Goal: Task Accomplishment & Management: Manage account settings

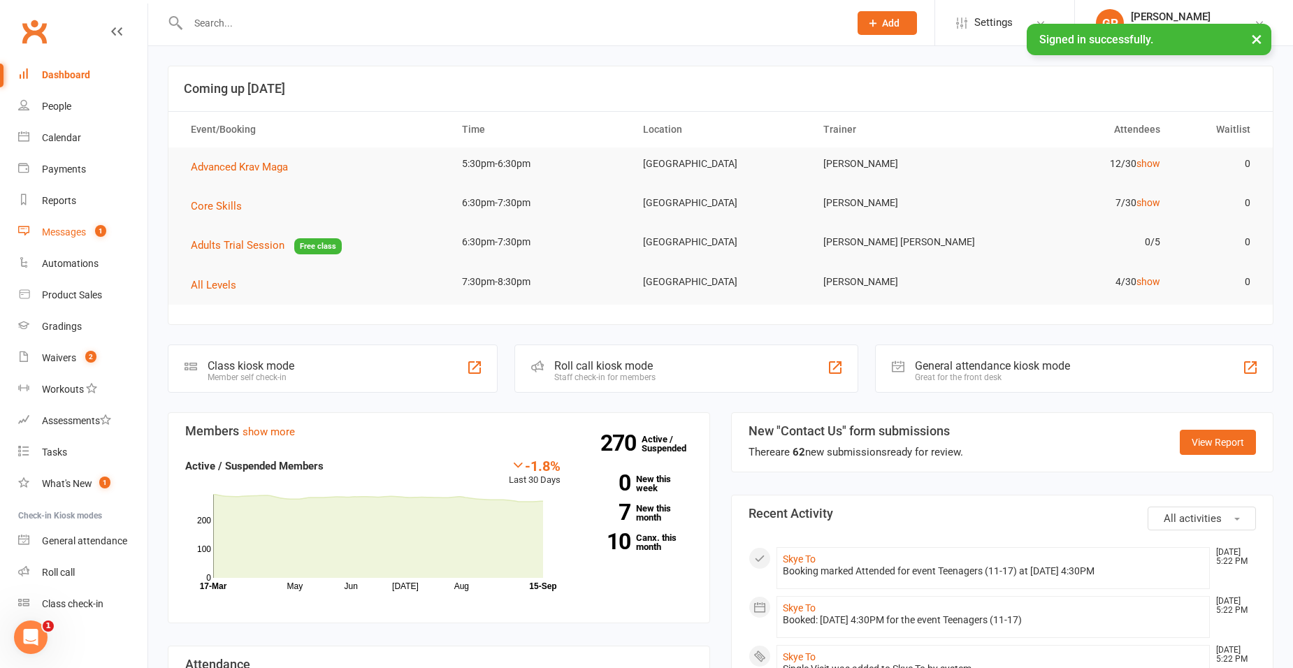
click at [94, 236] on count-badge "1" at bounding box center [97, 232] width 18 height 11
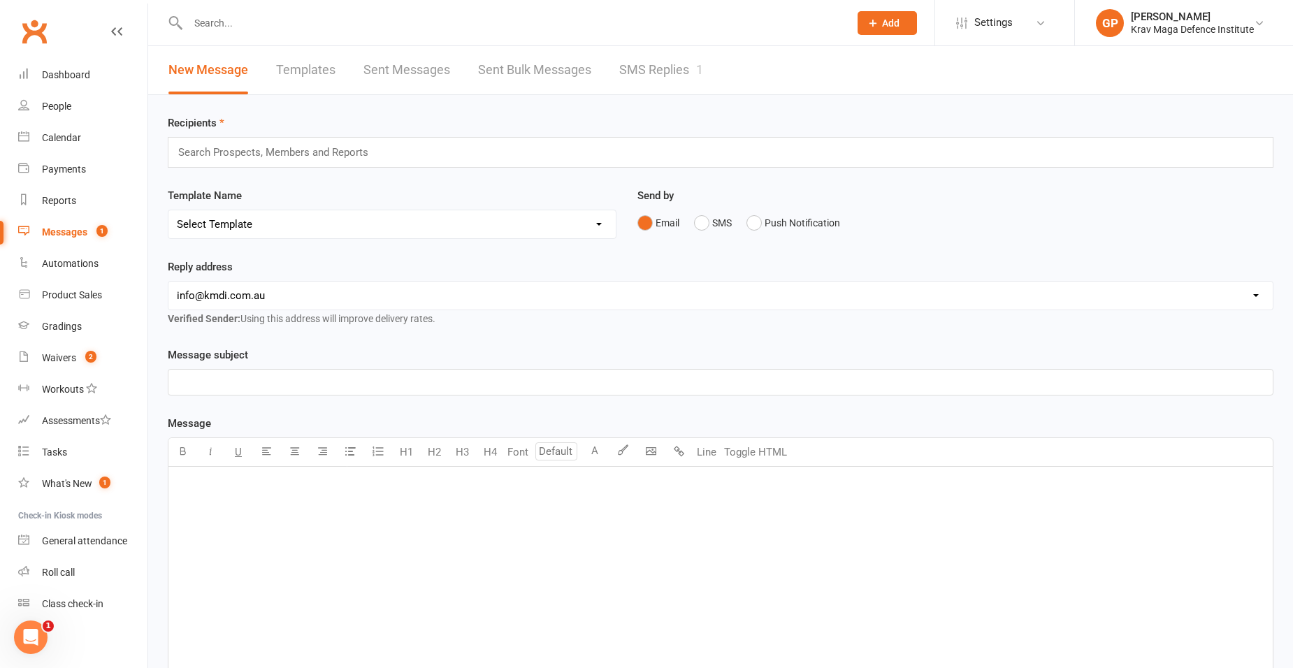
click at [622, 68] on link "SMS Replies 1" at bounding box center [661, 70] width 84 height 48
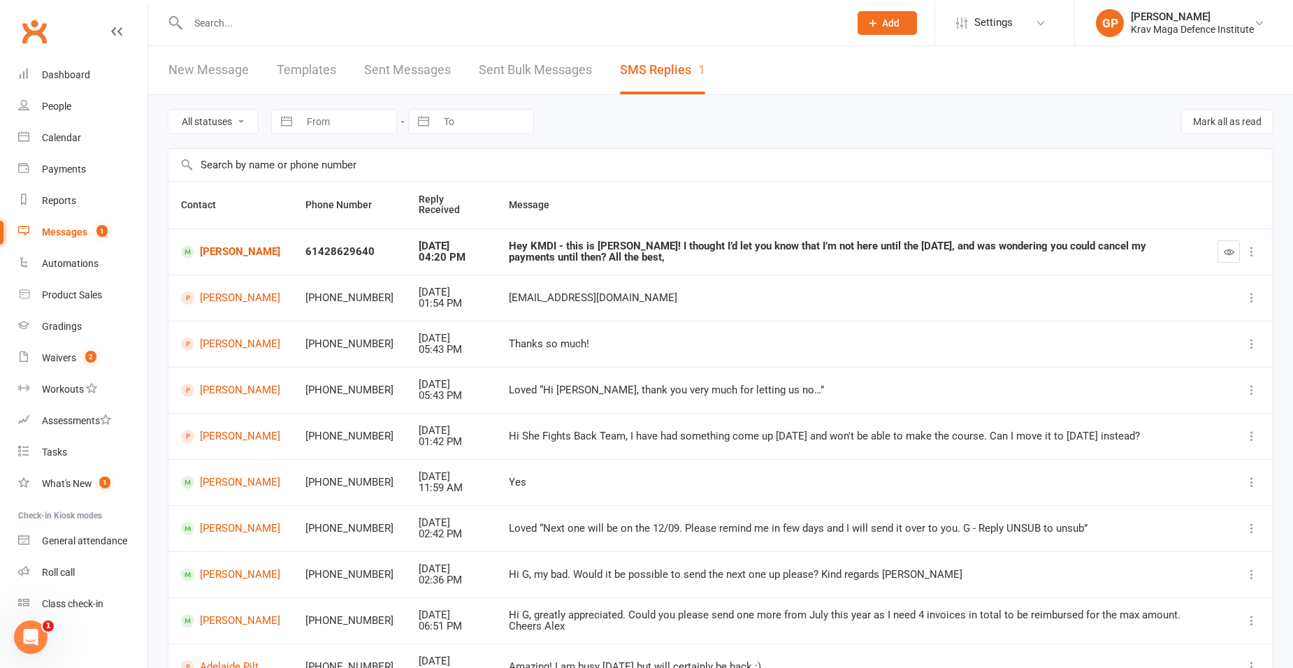
click at [288, 15] on input "text" at bounding box center [512, 23] width 656 height 20
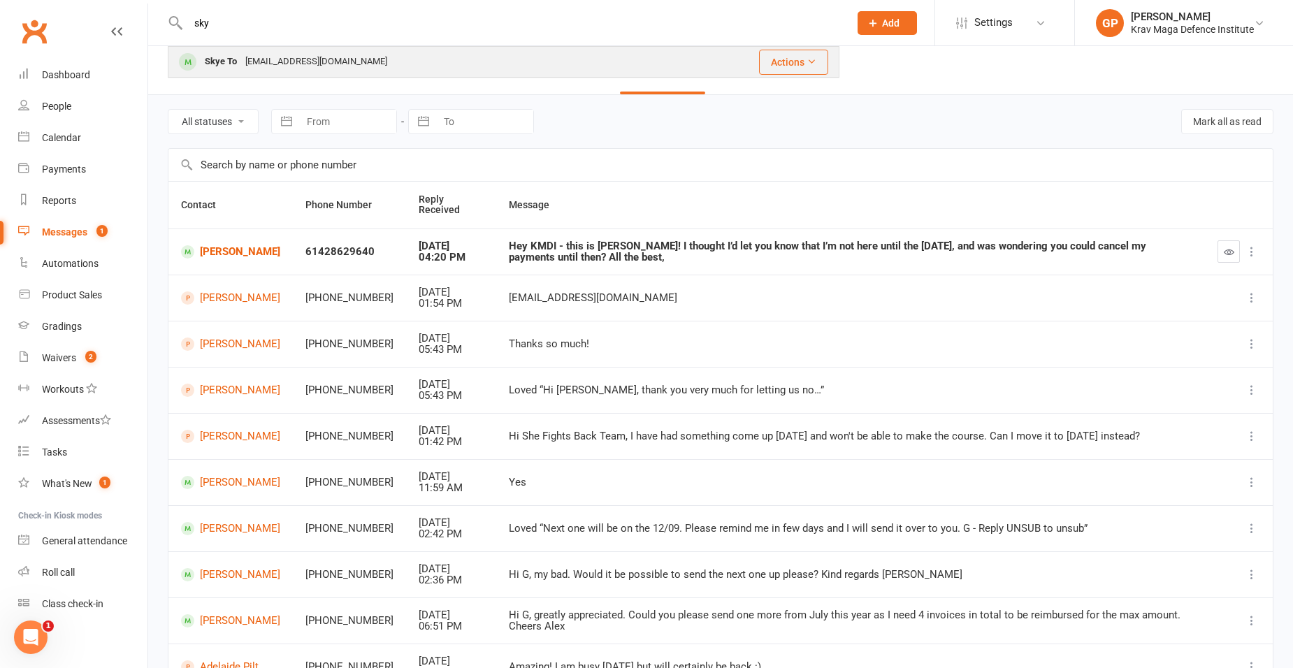
type input "sky"
click at [438, 49] on div "Skye To [EMAIL_ADDRESS][DOMAIN_NAME]" at bounding box center [416, 62] width 495 height 29
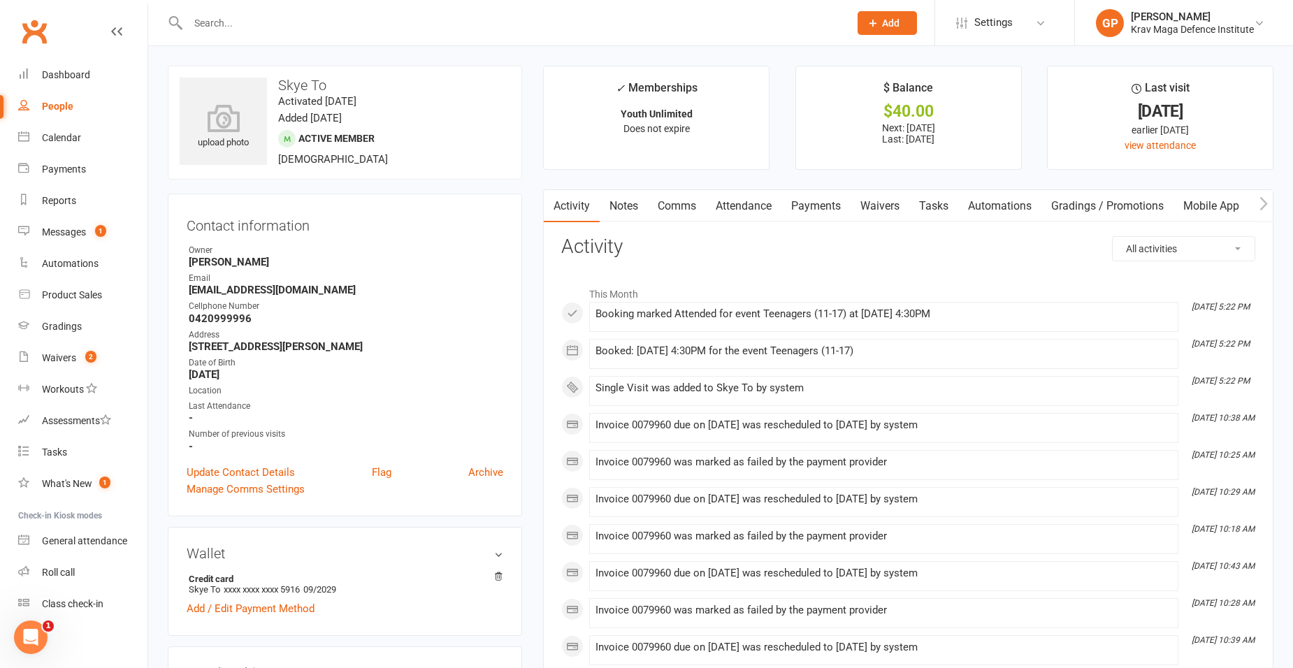
click at [815, 205] on link "Payments" at bounding box center [816, 206] width 69 height 32
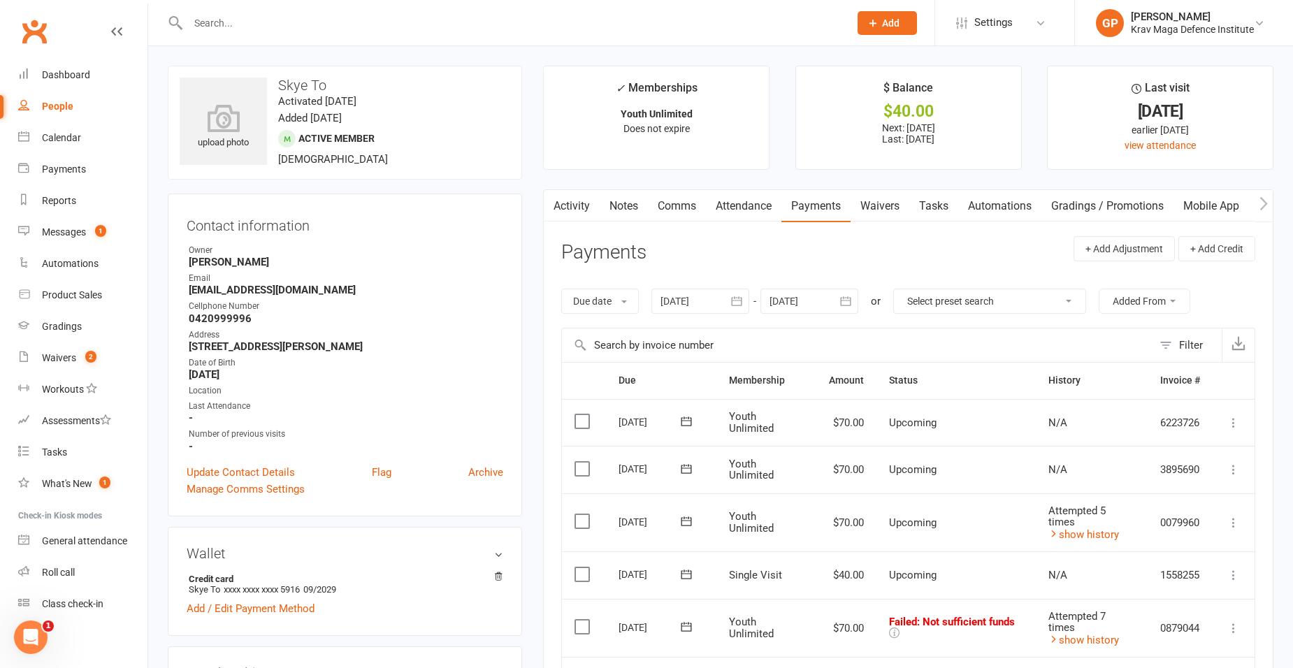
click at [708, 296] on div at bounding box center [701, 301] width 98 height 25
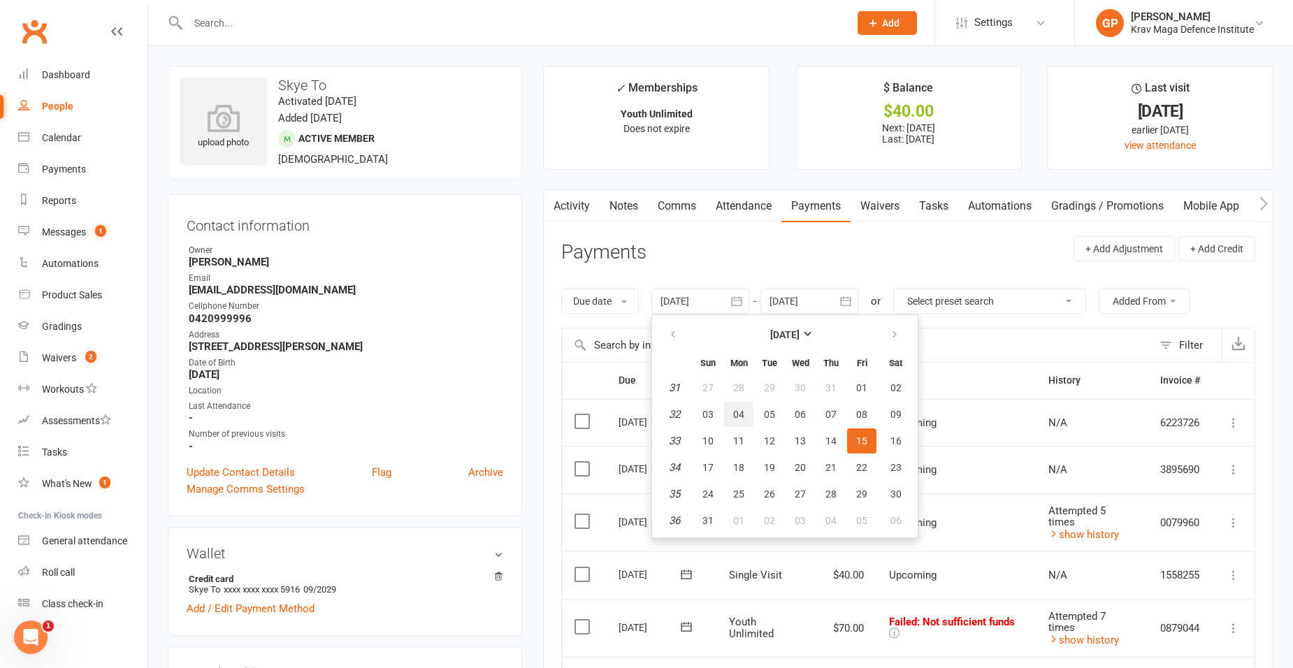
click at [732, 406] on button "04" at bounding box center [738, 414] width 29 height 25
type input "[DATE]"
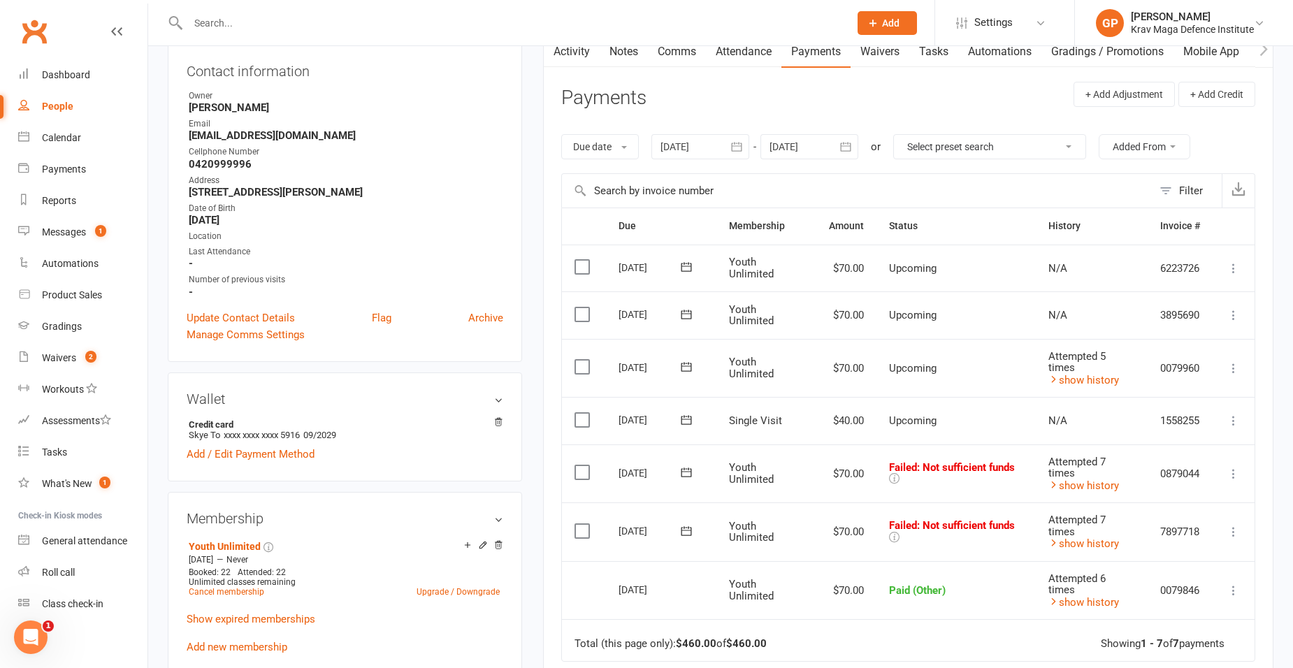
scroll to position [280, 0]
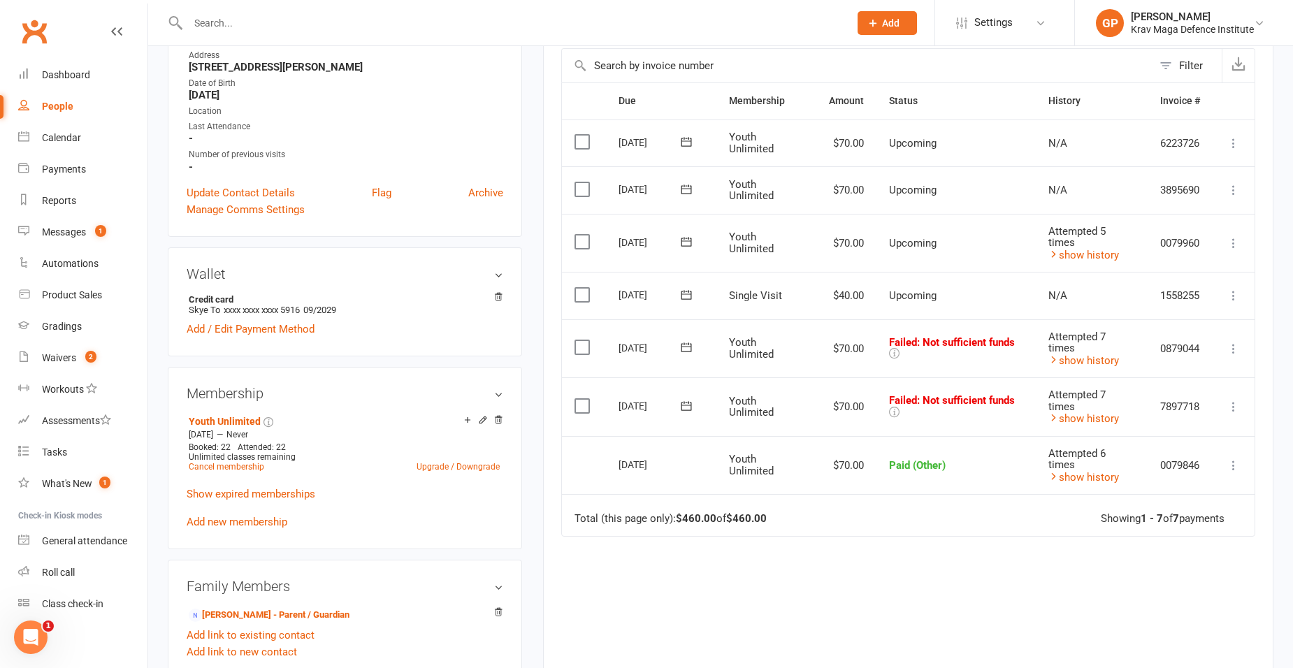
click at [1083, 368] on td "Attempted 7 times show history" at bounding box center [1092, 349] width 112 height 59
click at [1082, 364] on link "show history" at bounding box center [1084, 360] width 71 height 13
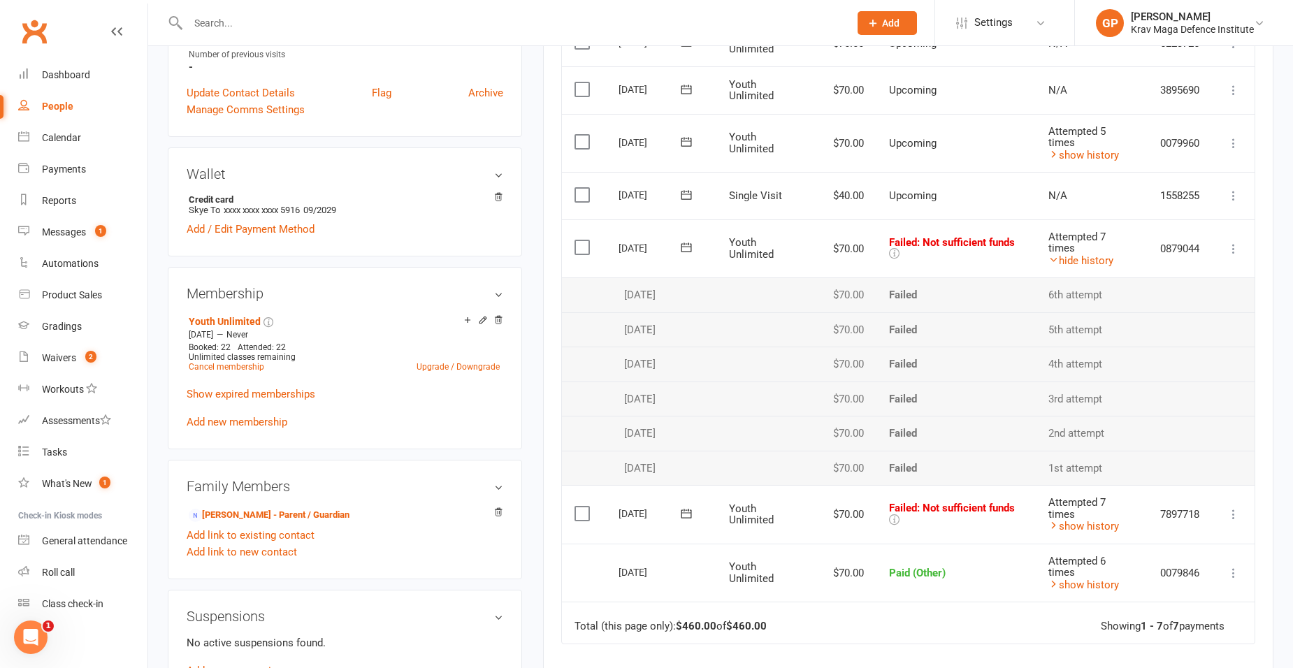
scroll to position [419, 0]
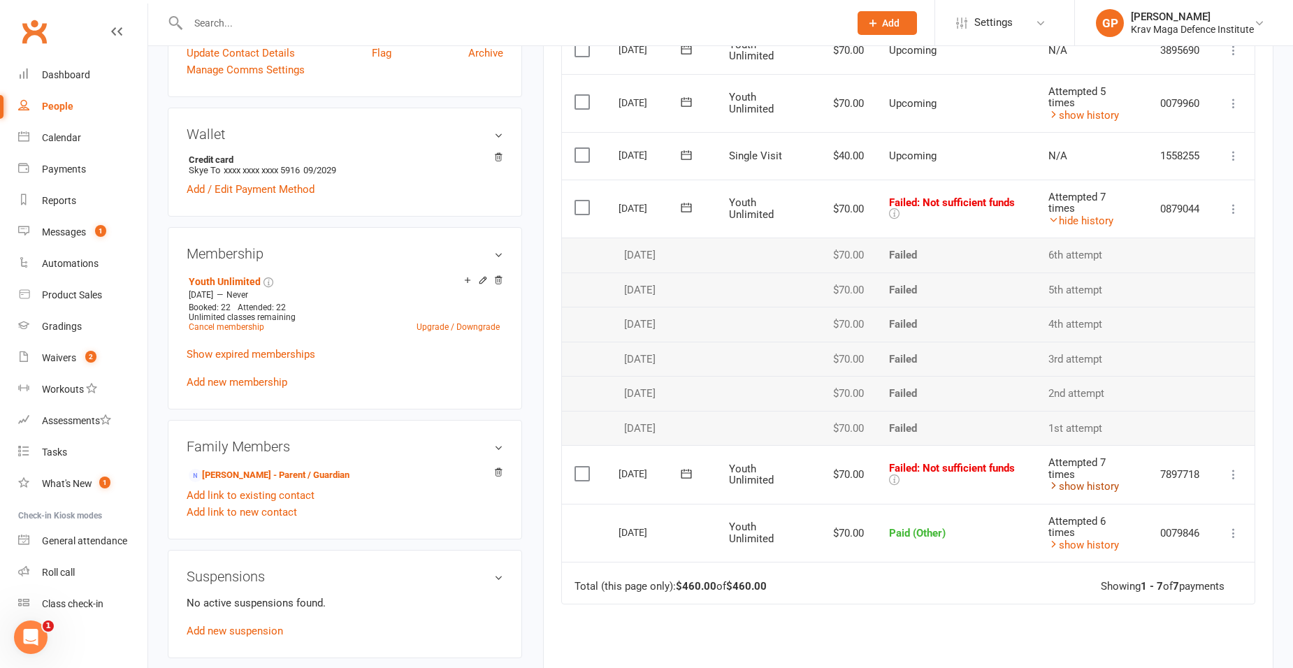
click at [1089, 483] on link "show history" at bounding box center [1084, 486] width 71 height 13
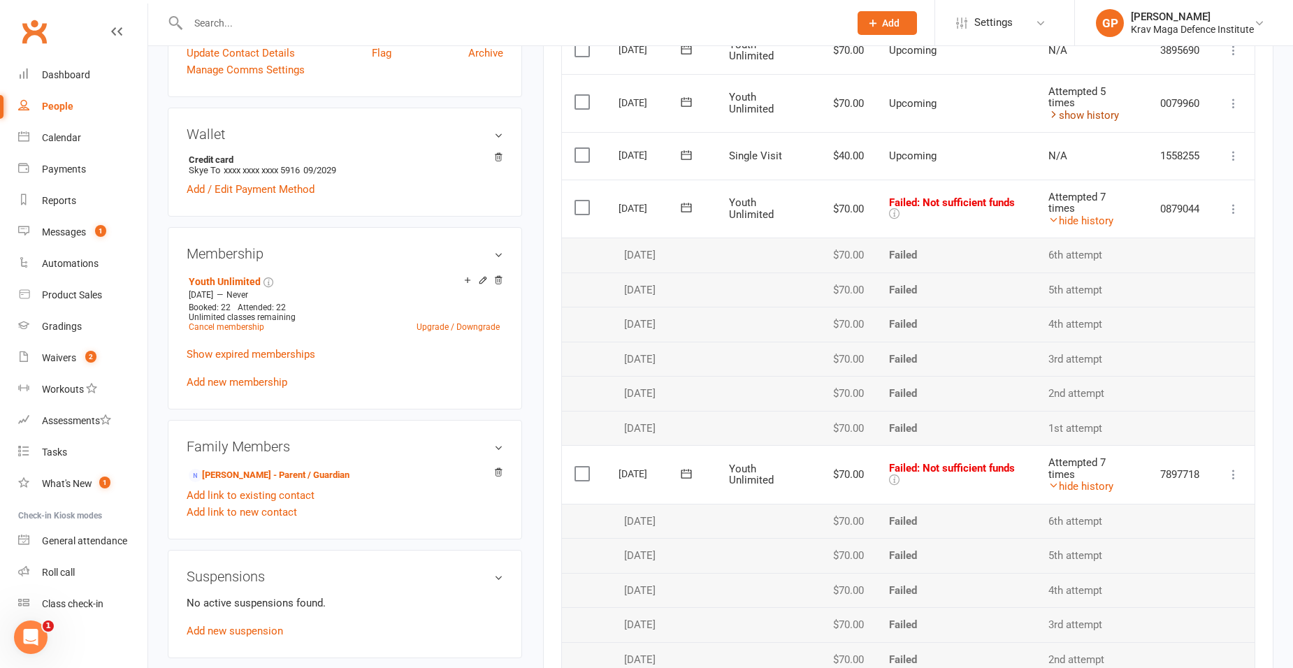
click at [1076, 113] on link "show history" at bounding box center [1084, 115] width 71 height 13
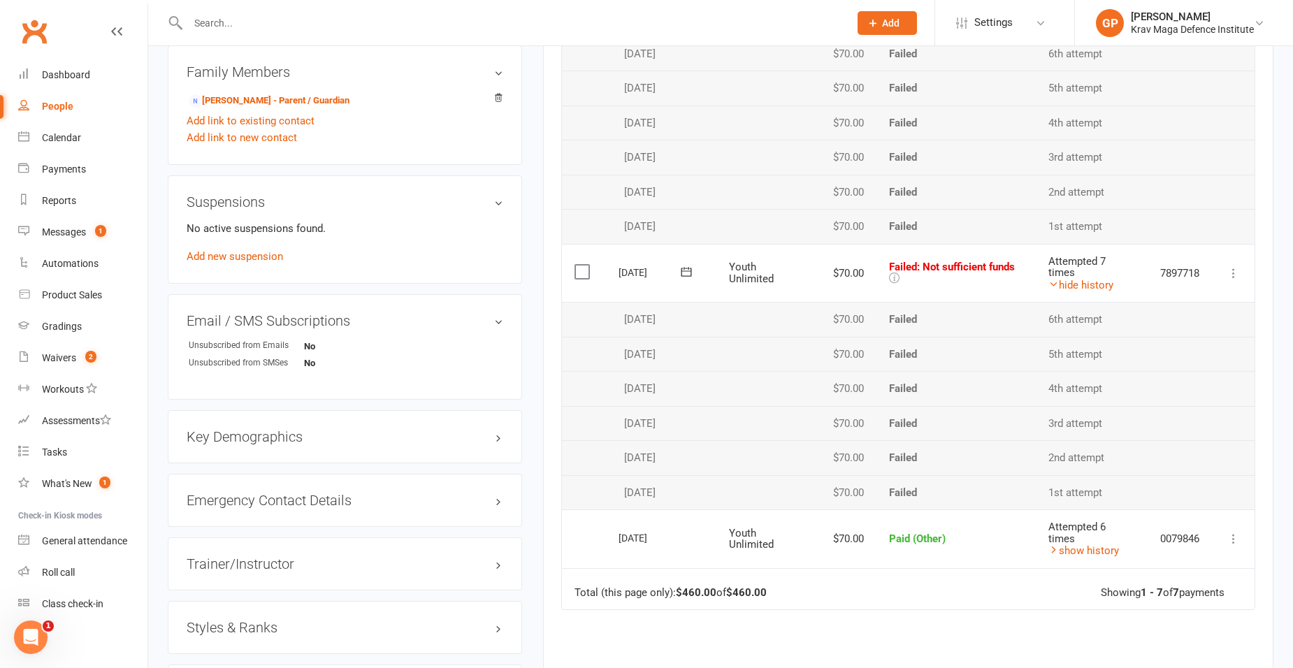
scroll to position [769, 0]
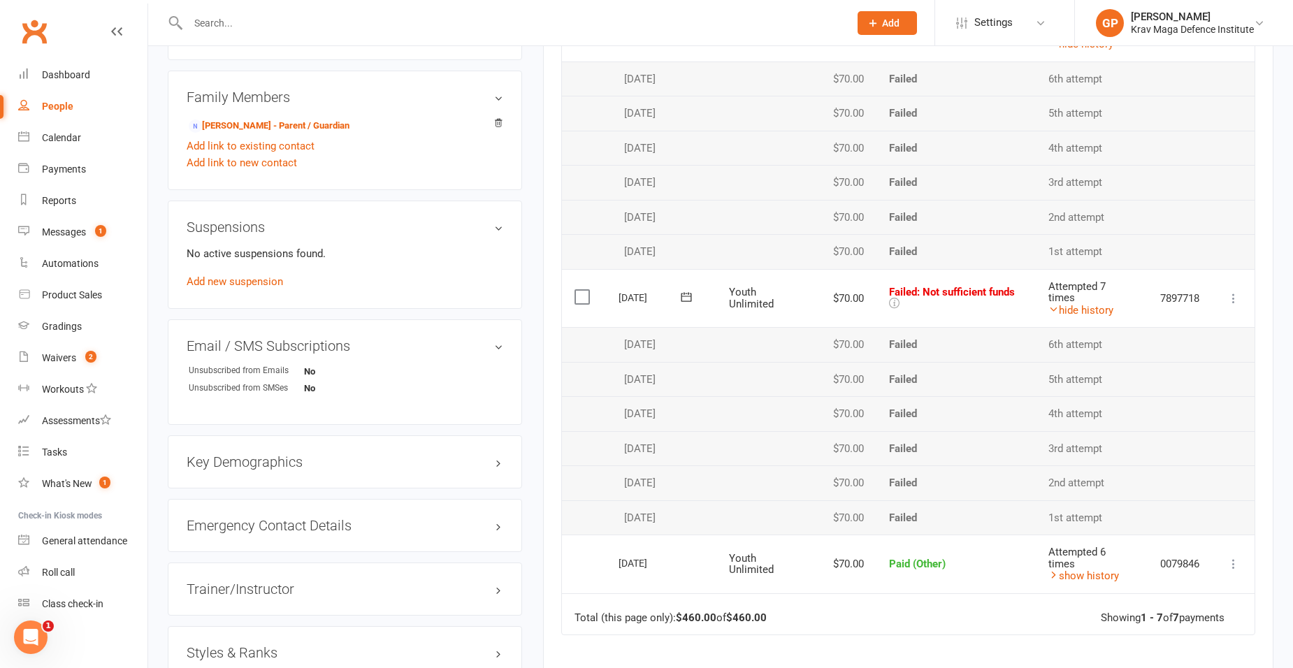
click at [1238, 303] on icon at bounding box center [1234, 299] width 14 height 14
click at [1186, 354] on link "Mark as Paid (POS)" at bounding box center [1172, 354] width 138 height 28
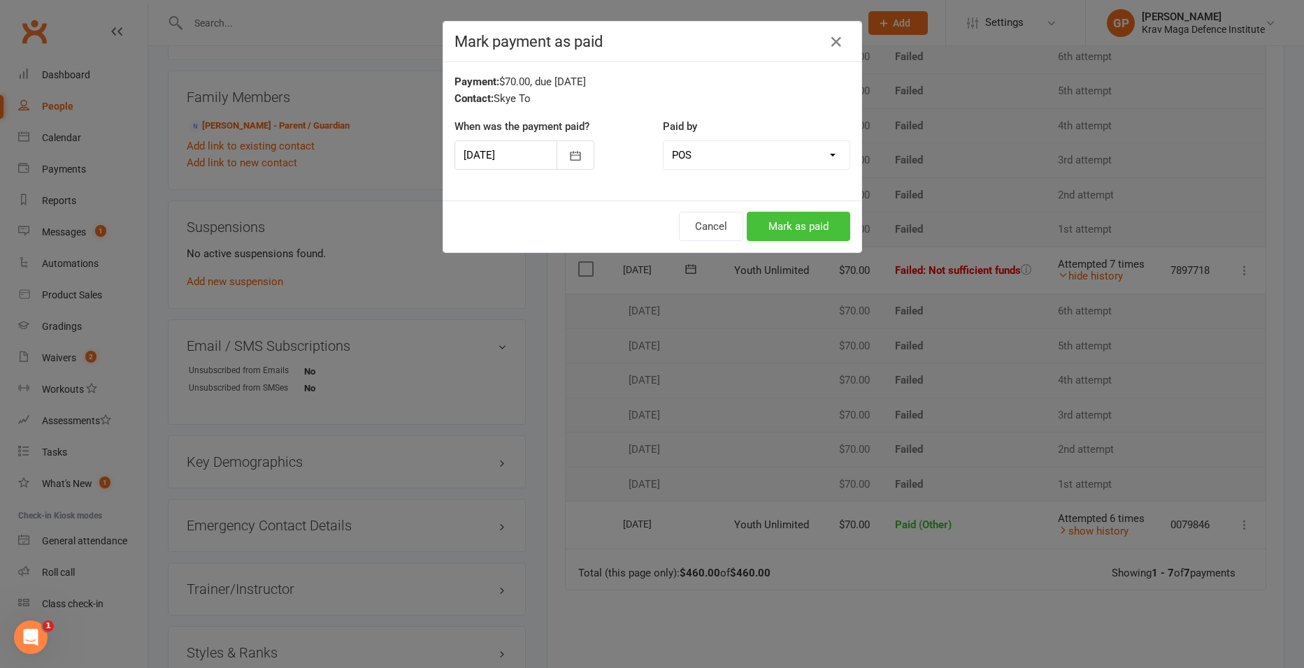
click at [776, 223] on button "Mark as paid" at bounding box center [798, 226] width 103 height 29
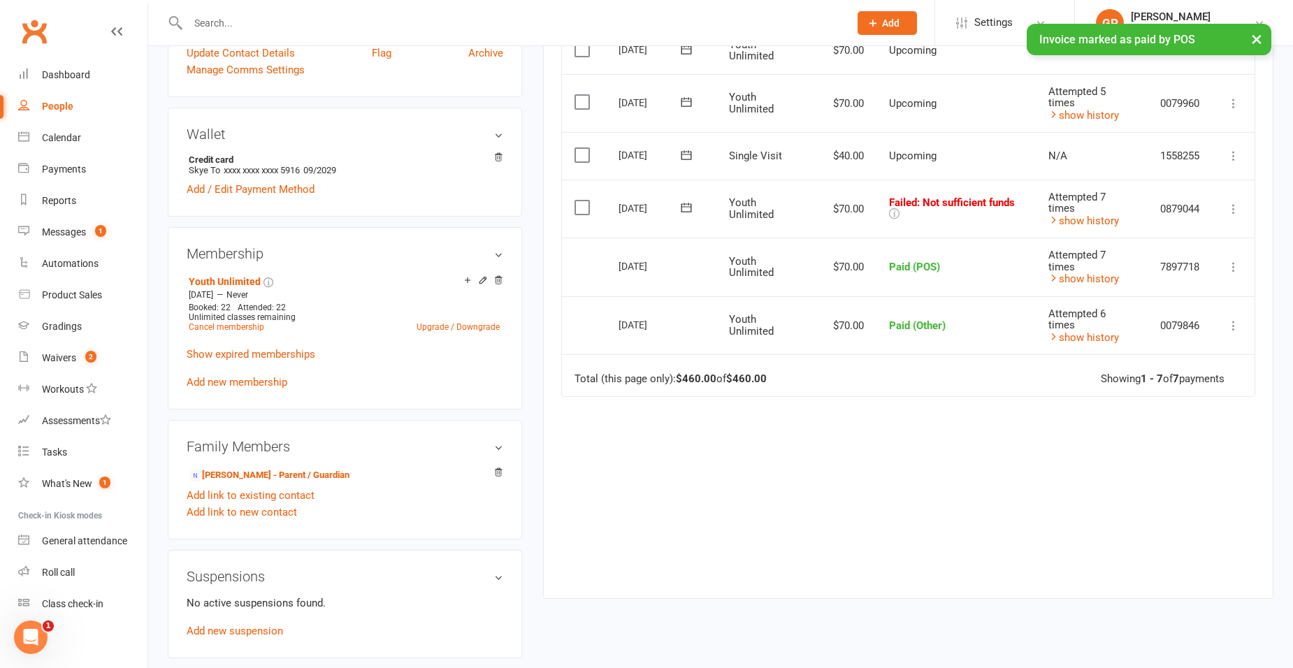
scroll to position [210, 0]
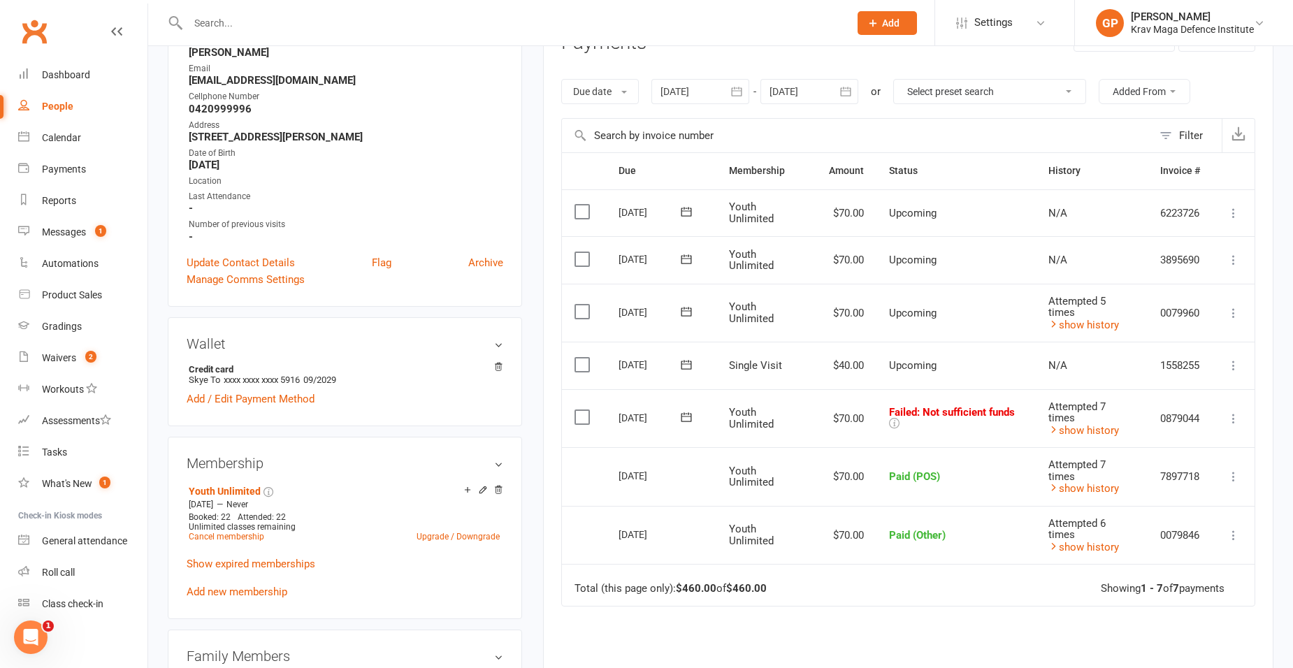
click at [1230, 417] on icon at bounding box center [1234, 419] width 14 height 14
click at [1241, 370] on button at bounding box center [1234, 365] width 17 height 17
click at [1238, 367] on icon at bounding box center [1234, 366] width 14 height 14
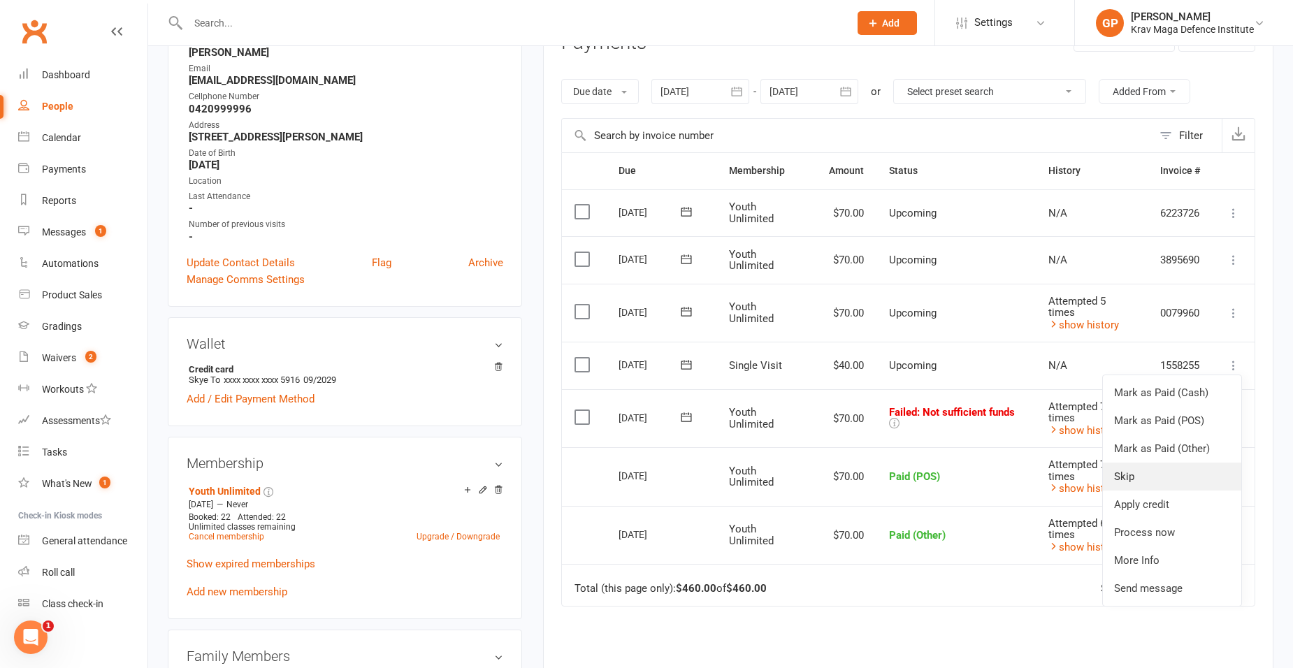
click at [1197, 484] on link "Skip" at bounding box center [1172, 477] width 138 height 28
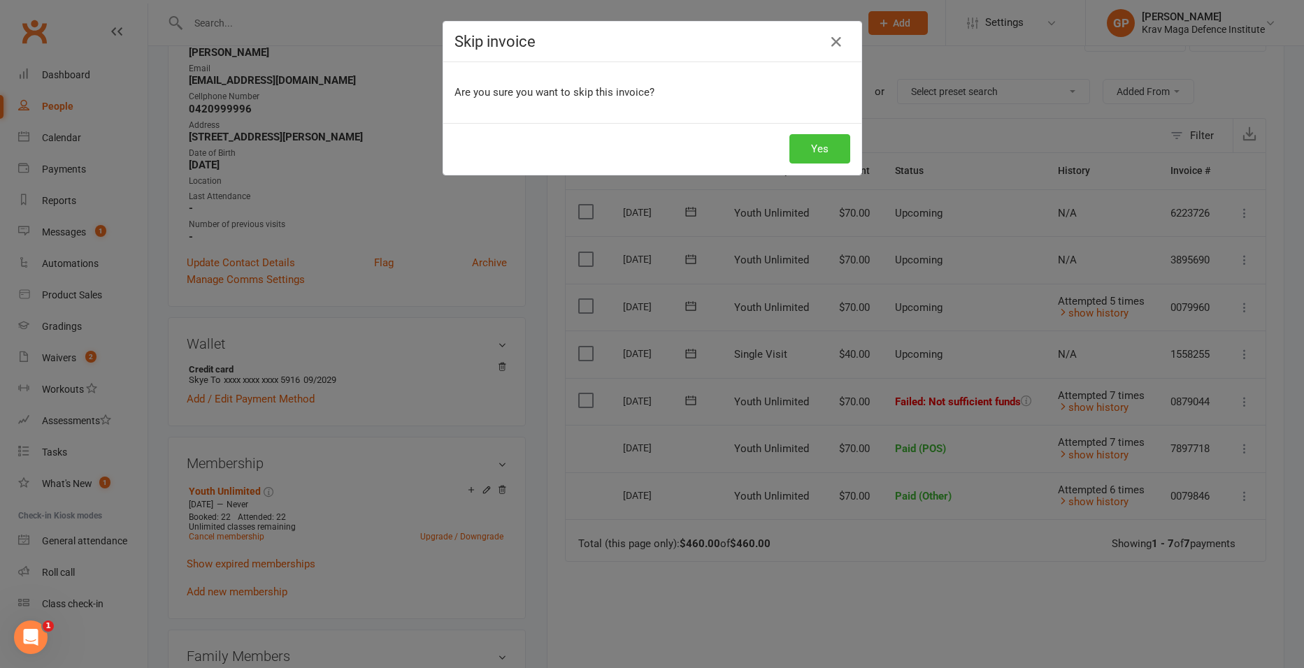
click at [817, 147] on button "Yes" at bounding box center [819, 148] width 61 height 29
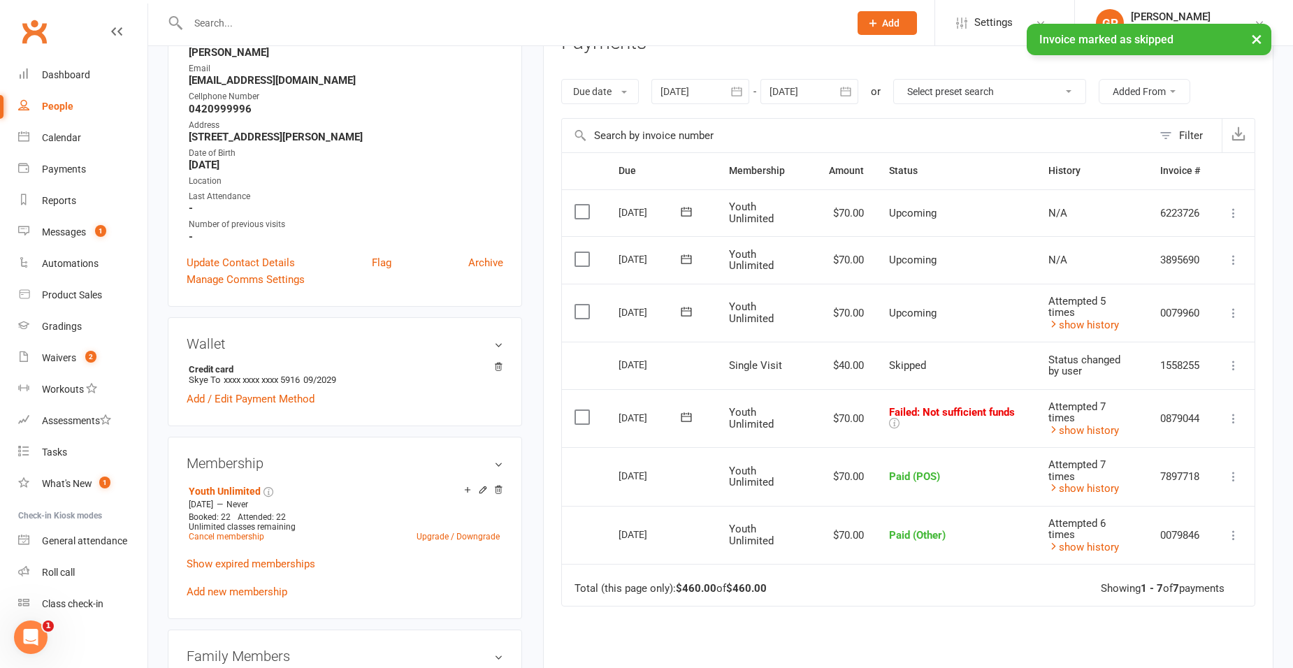
click at [1234, 417] on icon at bounding box center [1234, 419] width 14 height 14
click at [1182, 505] on link "Mark as Paid (Other)" at bounding box center [1172, 502] width 138 height 28
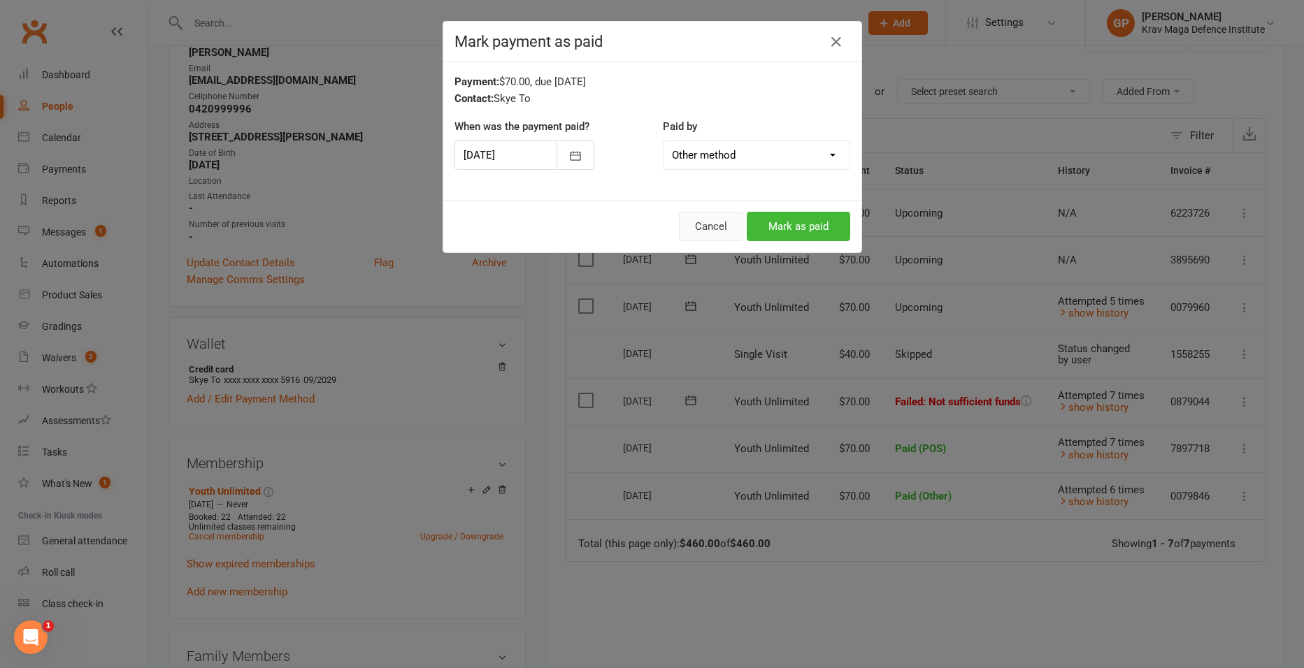
click at [701, 238] on button "Cancel" at bounding box center [711, 226] width 64 height 29
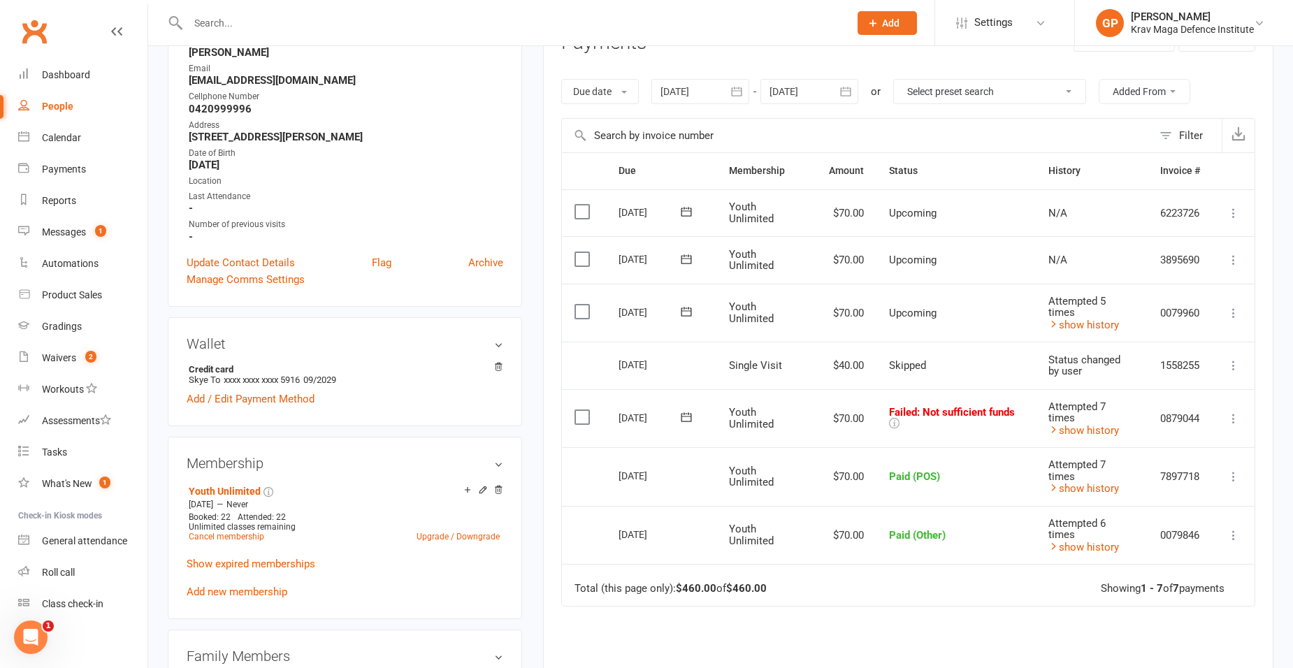
click at [1237, 421] on icon at bounding box center [1234, 419] width 14 height 14
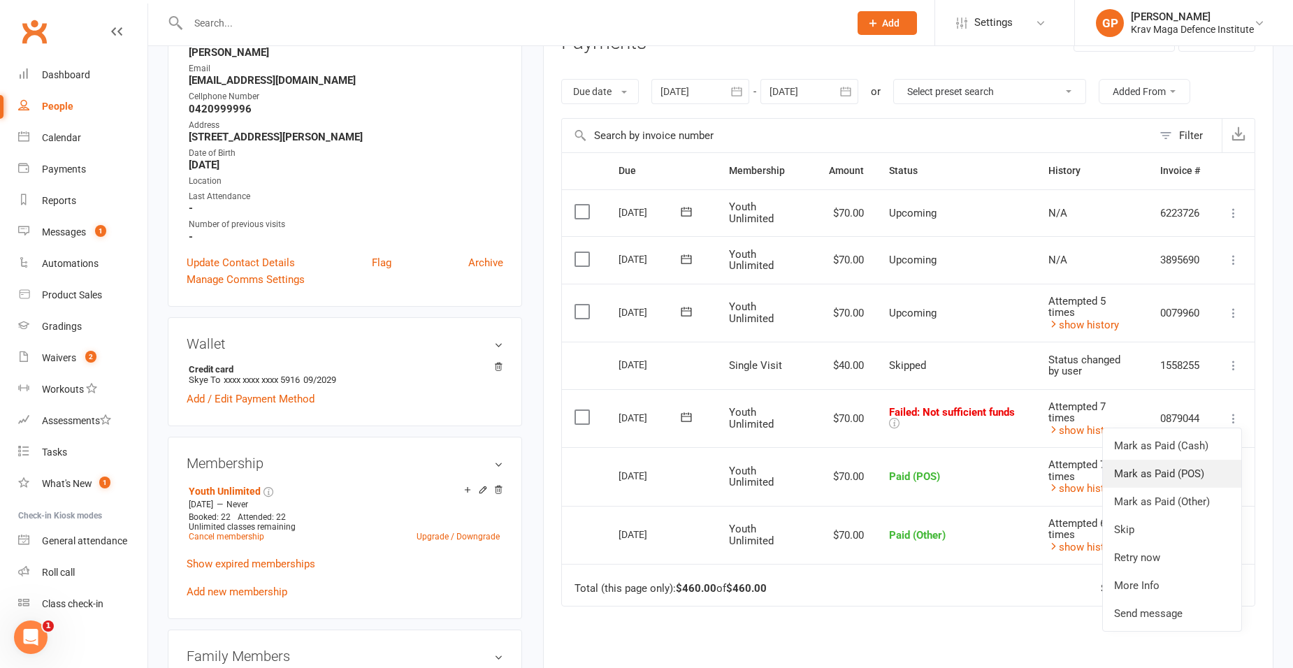
click at [1179, 480] on link "Mark as Paid (POS)" at bounding box center [1172, 474] width 138 height 28
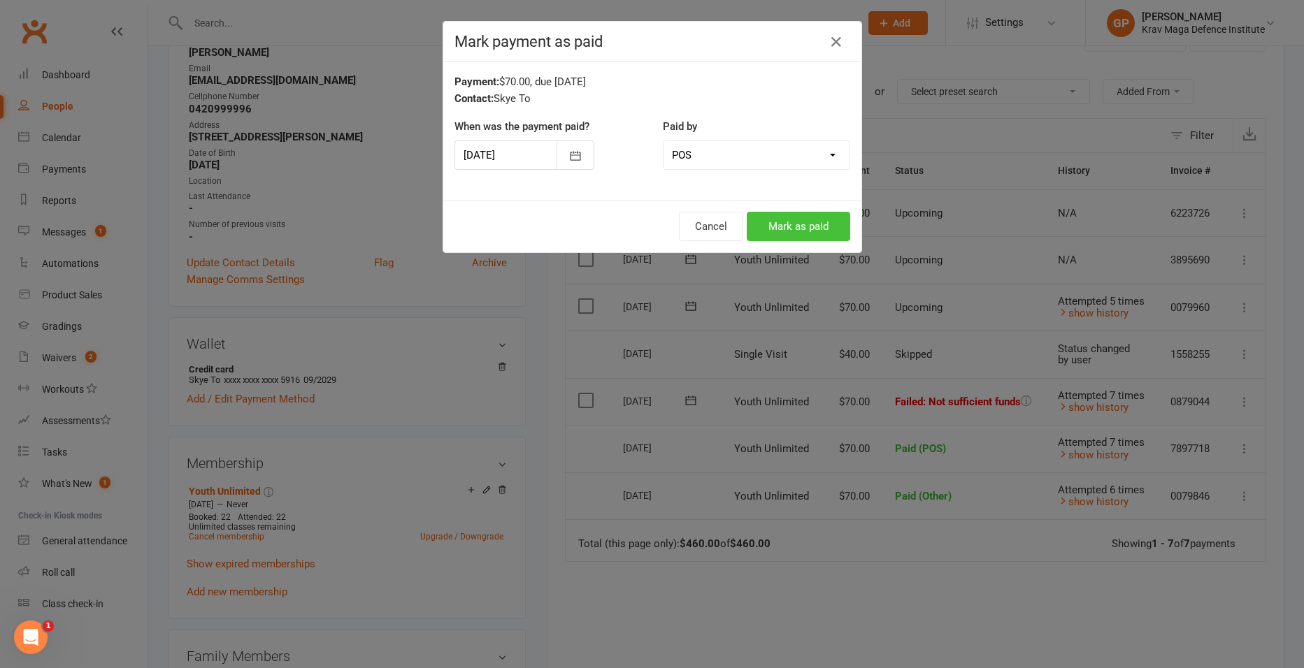
click at [761, 224] on button "Mark as paid" at bounding box center [798, 226] width 103 height 29
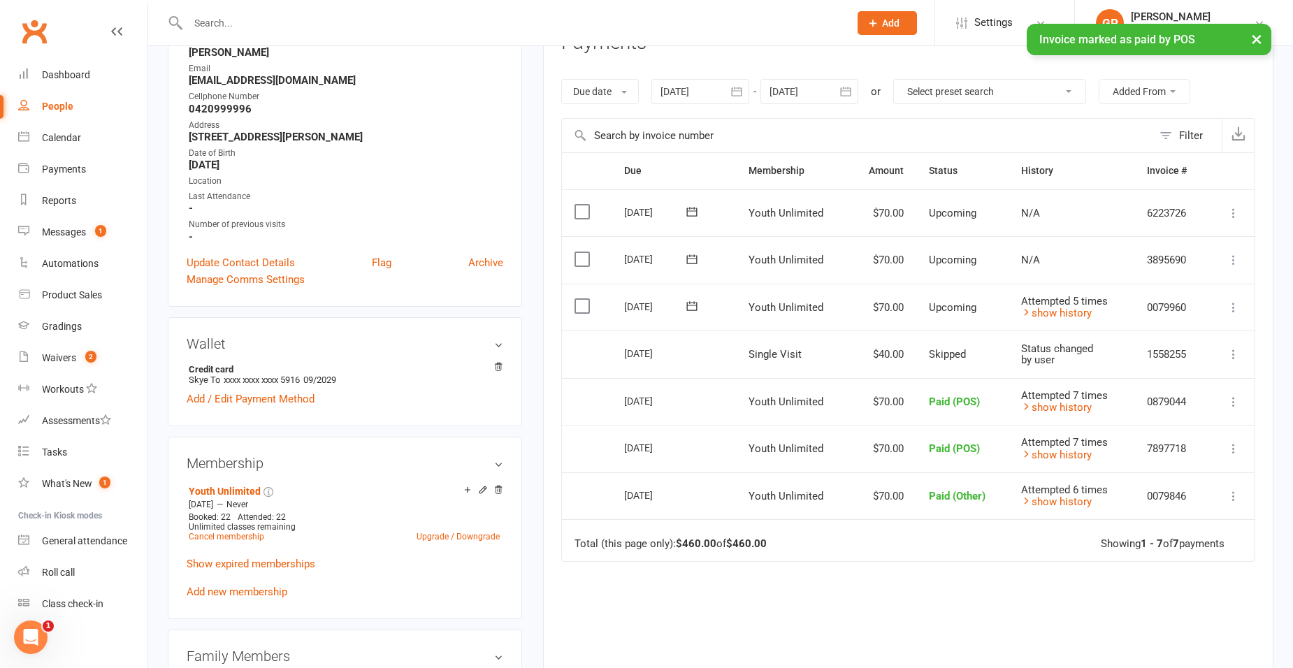
click at [1235, 308] on icon at bounding box center [1234, 308] width 14 height 14
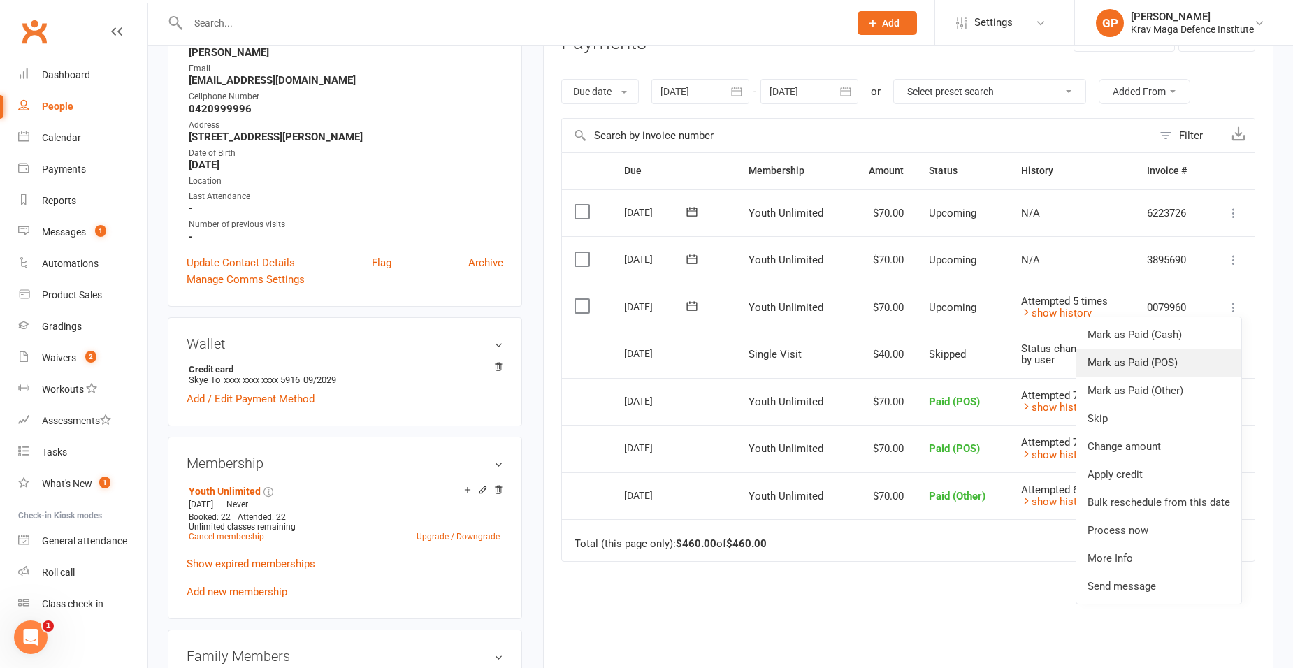
click at [1175, 351] on link "Mark as Paid (POS)" at bounding box center [1159, 363] width 165 height 28
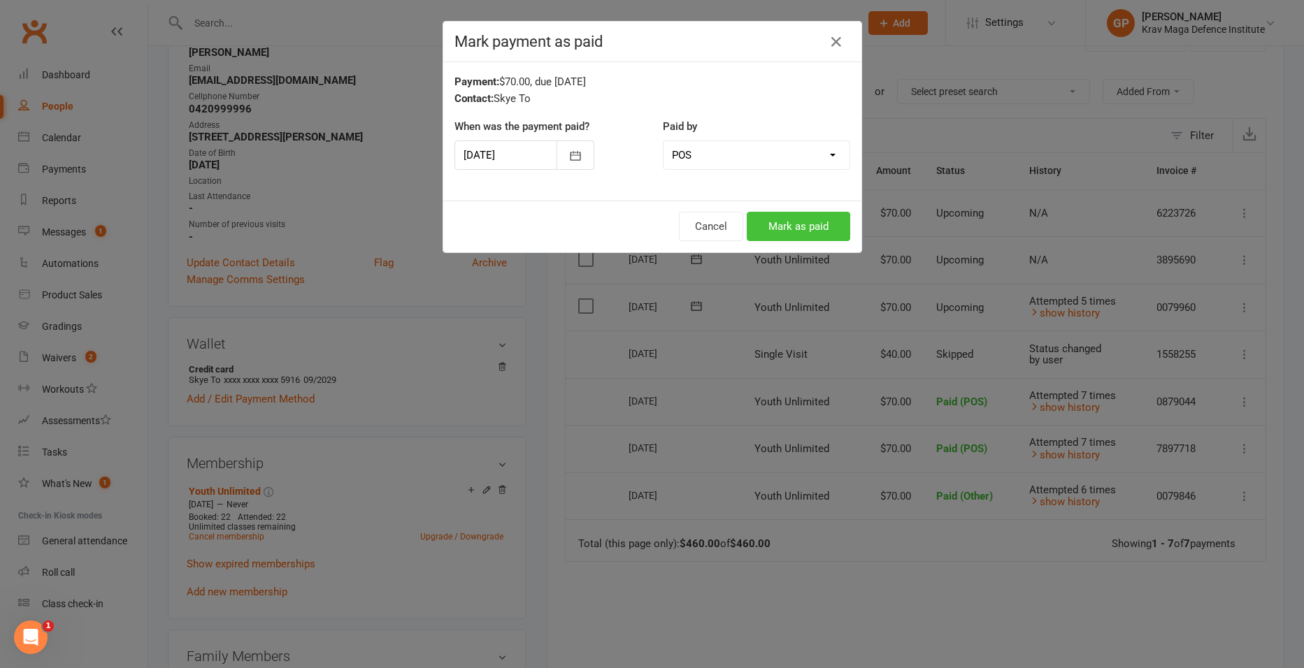
click at [824, 222] on button "Mark as paid" at bounding box center [798, 226] width 103 height 29
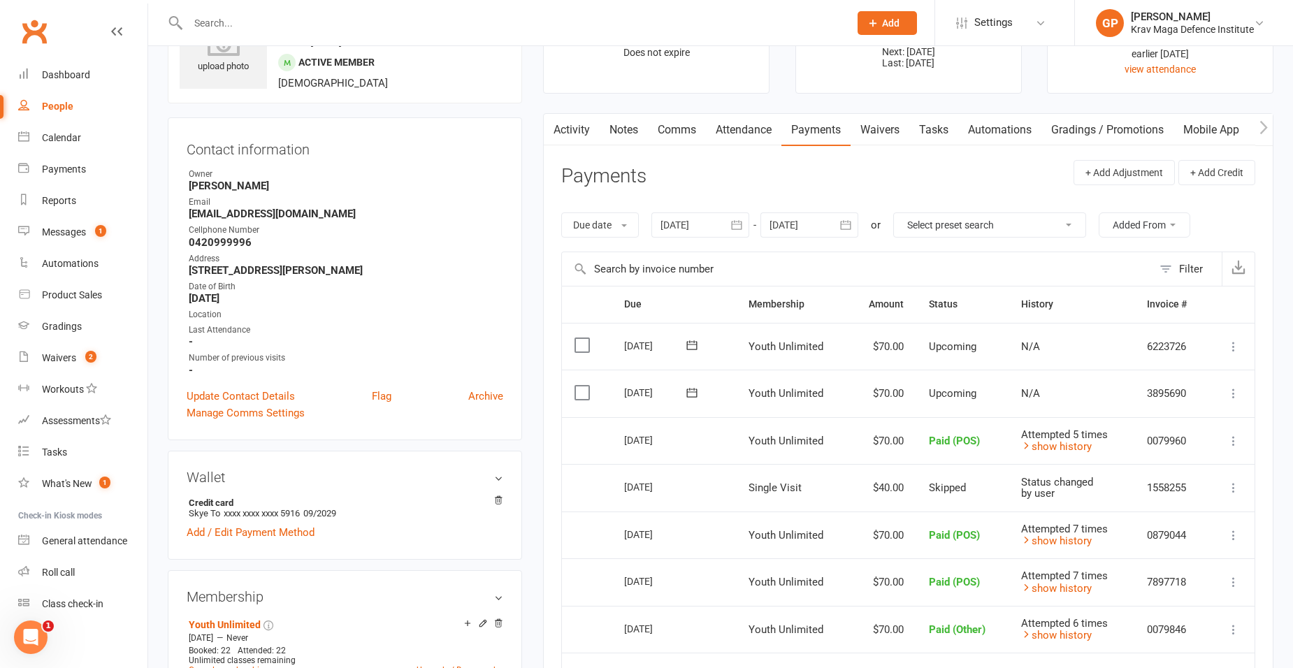
scroll to position [0, 0]
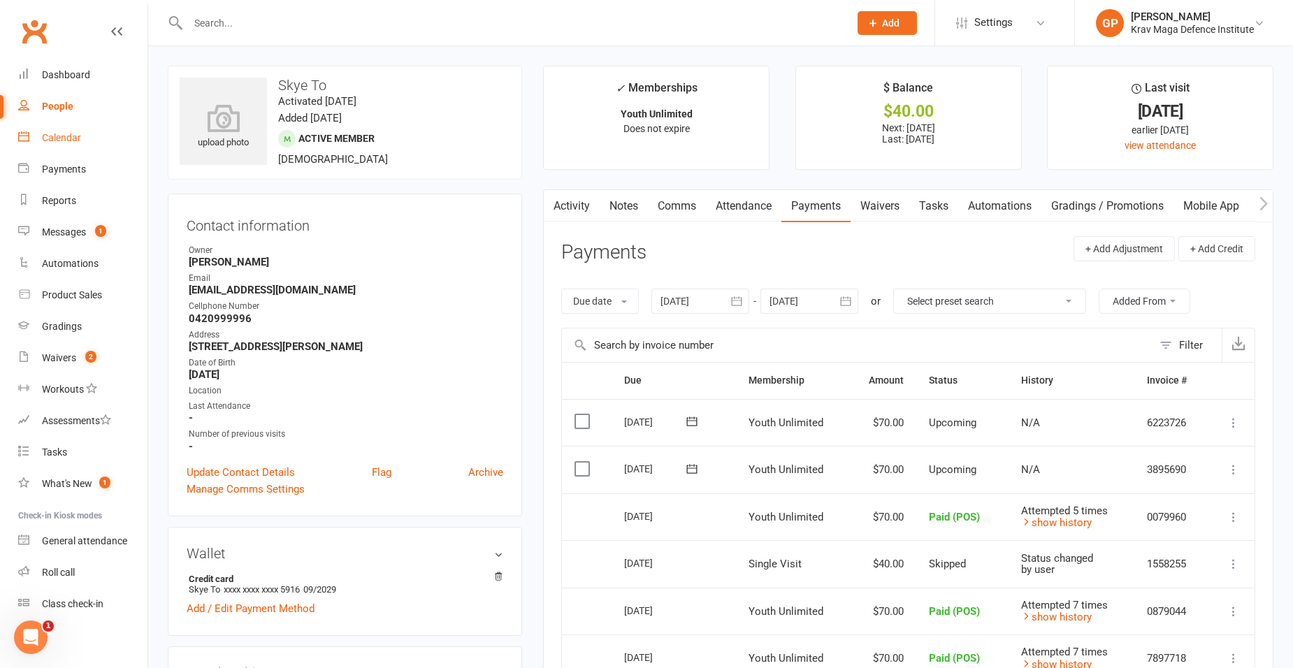
click at [74, 138] on div "Calendar" at bounding box center [61, 137] width 39 height 11
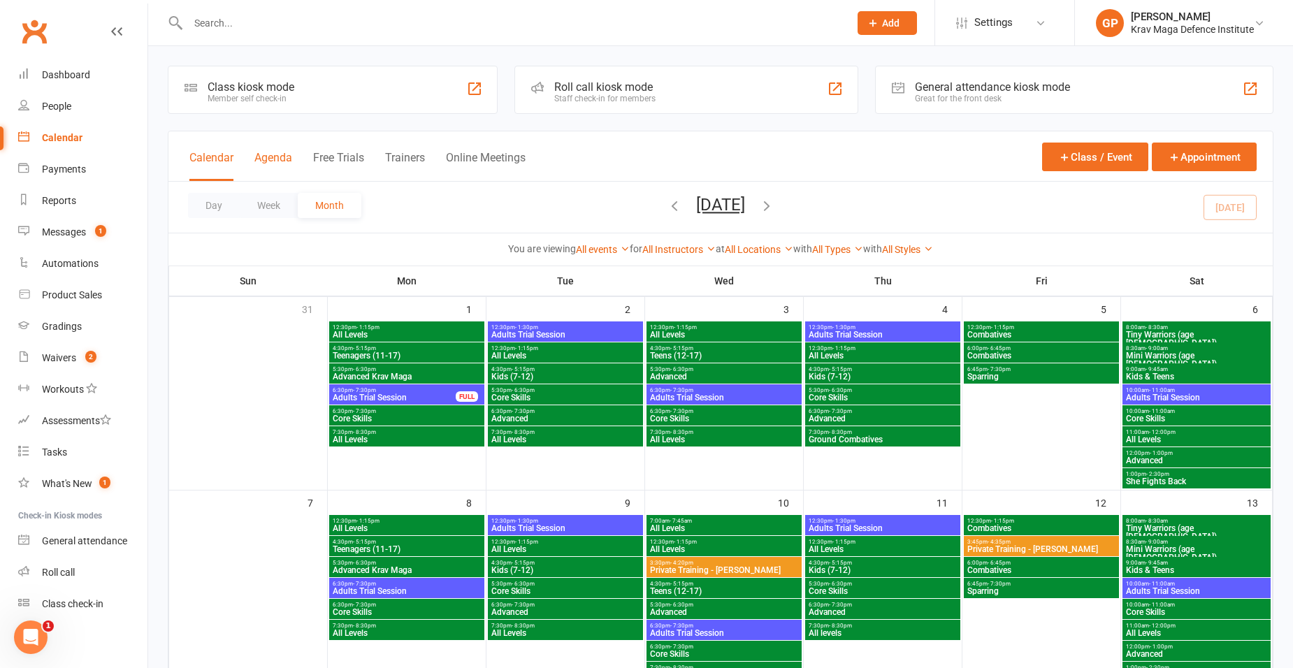
click at [288, 153] on button "Agenda" at bounding box center [273, 166] width 38 height 30
